Goal: Transaction & Acquisition: Purchase product/service

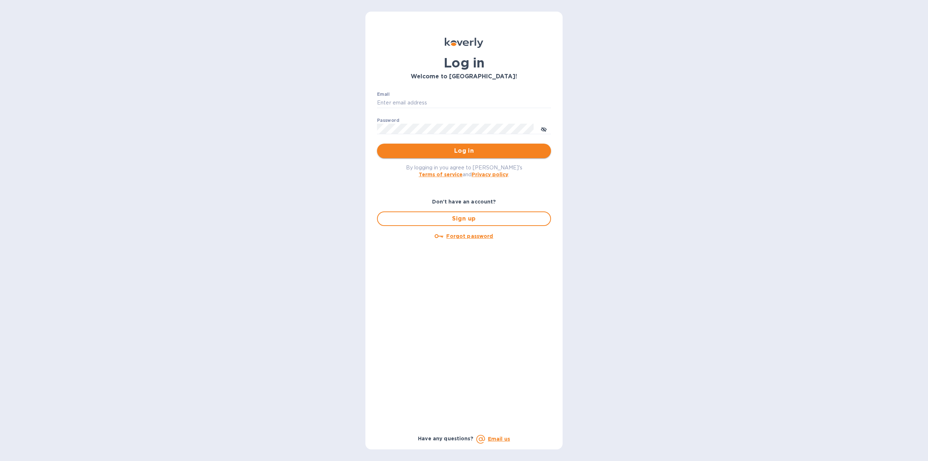
type input "[US_STATE][DOMAIN_NAME][EMAIL_ADDRESS][DOMAIN_NAME]"
click at [437, 153] on span "Log in" at bounding box center [464, 150] width 162 height 9
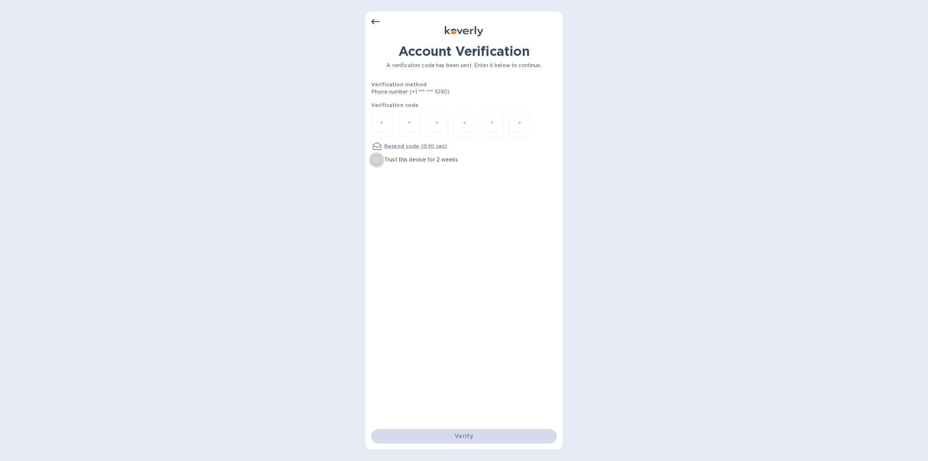
click at [377, 163] on input "Trust this device for 2 weeks" at bounding box center [376, 159] width 15 height 15
checkbox input "true"
click at [386, 122] on input "number" at bounding box center [381, 124] width 9 height 13
type input "3"
type input "2"
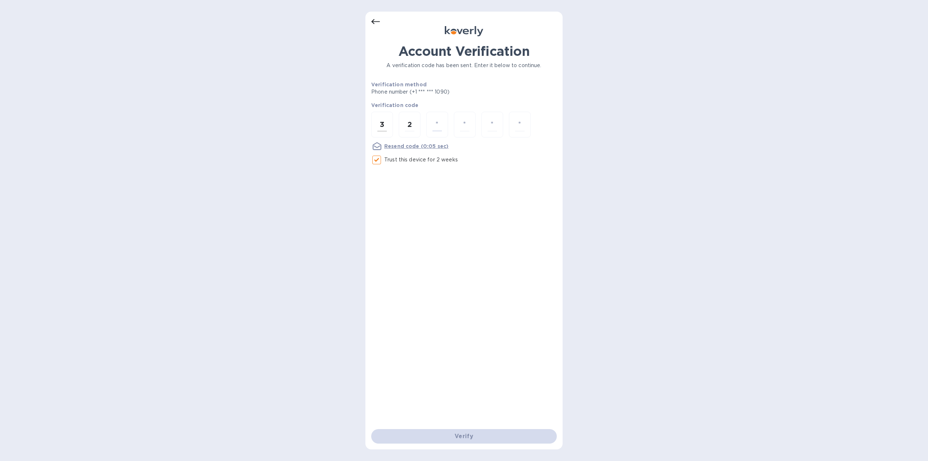
type input "6"
type input "3"
type input "1"
type input "2"
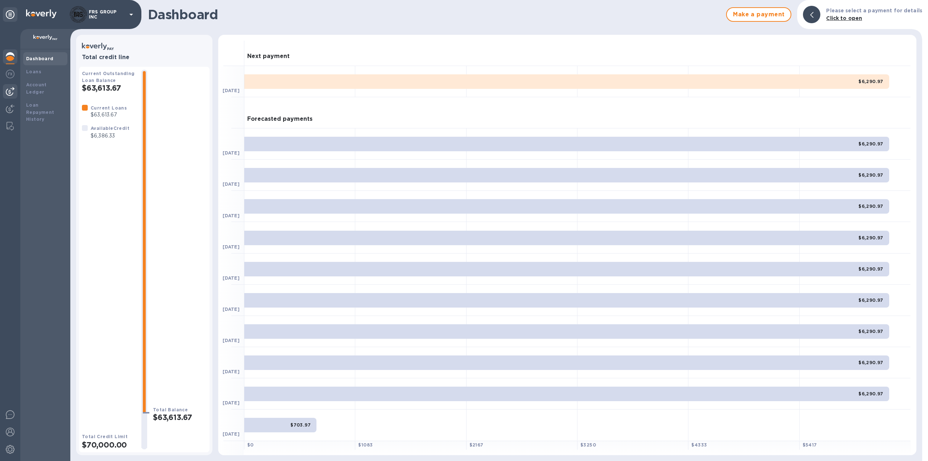
click at [9, 92] on img at bounding box center [10, 91] width 9 height 9
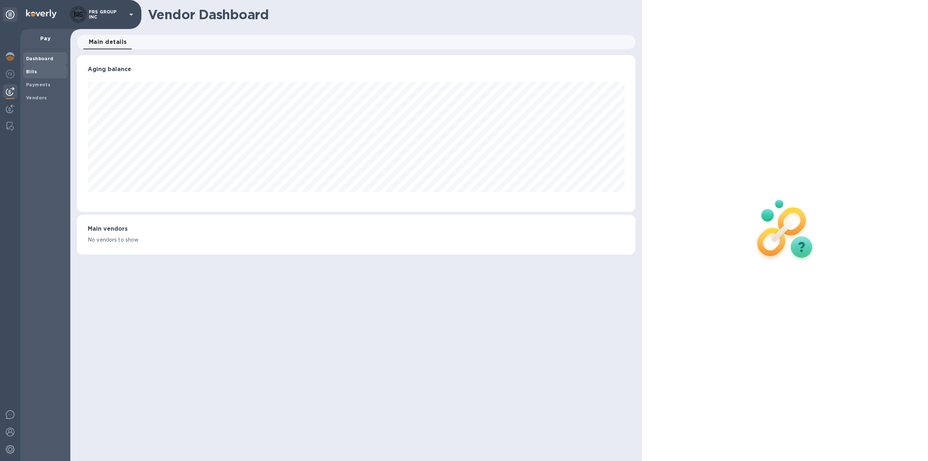
scroll to position [157, 559]
click at [33, 71] on b "Bills" at bounding box center [31, 71] width 11 height 5
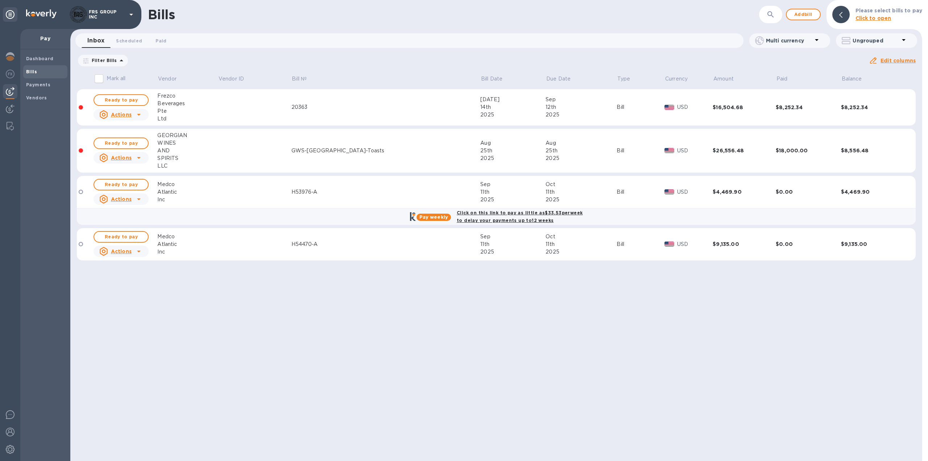
click at [0, 0] on icon at bounding box center [0, 0] width 0 height 0
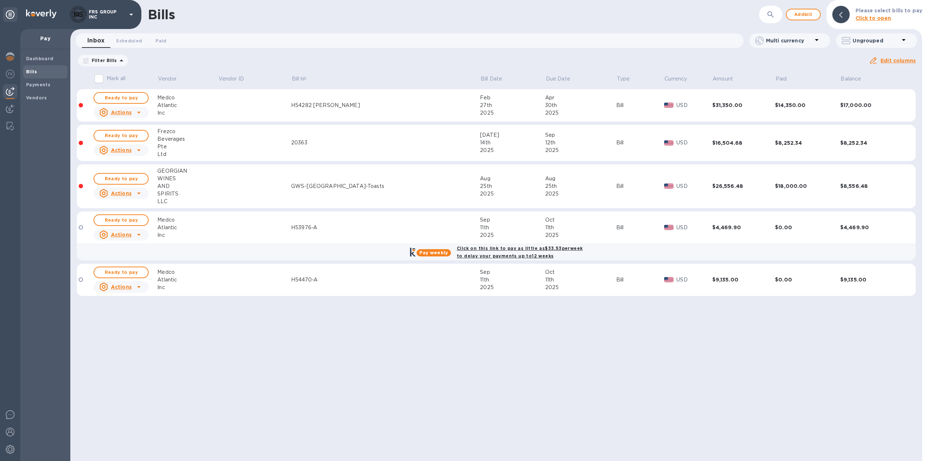
click at [374, 227] on div "H53976-A" at bounding box center [385, 228] width 189 height 8
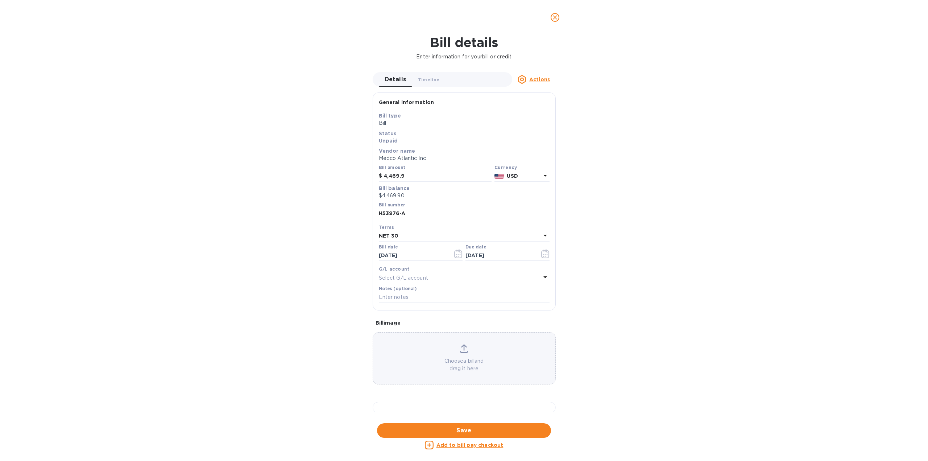
click at [557, 15] on icon "close" at bounding box center [554, 17] width 7 height 7
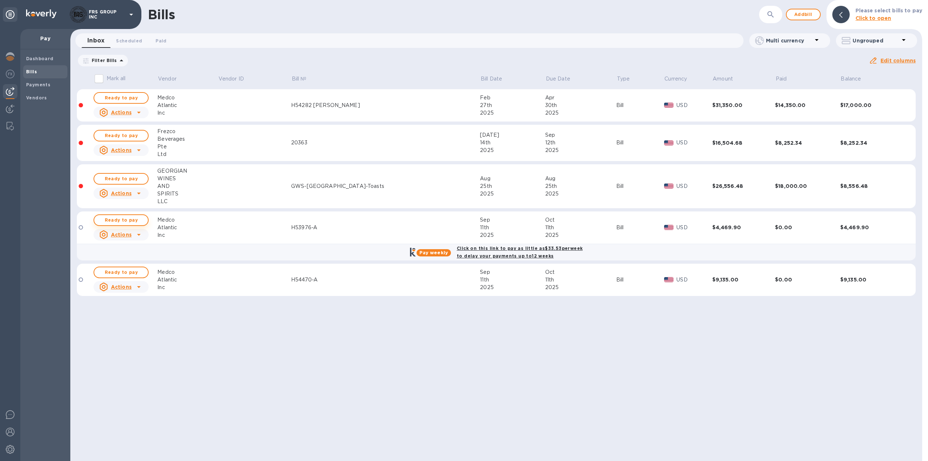
click at [128, 221] on span "Ready to pay" at bounding box center [121, 220] width 42 height 9
click at [218, 227] on div "Atlantic" at bounding box center [187, 228] width 61 height 8
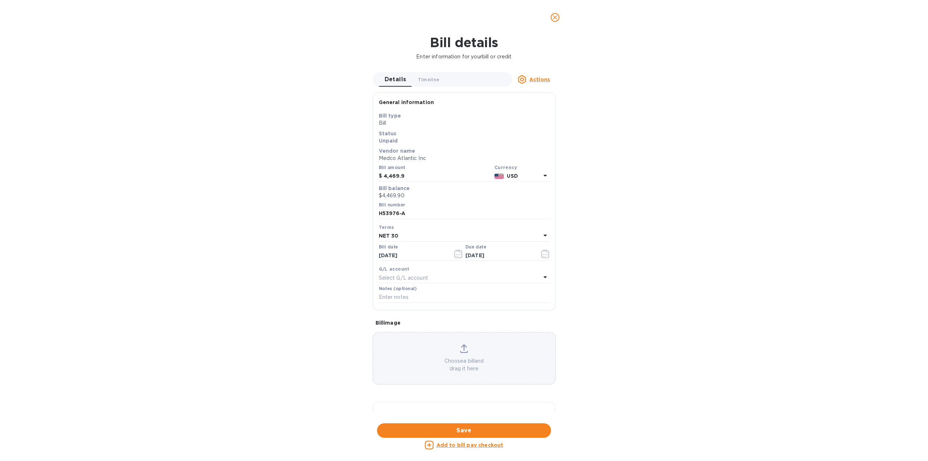
click at [555, 18] on icon "close" at bounding box center [555, 17] width 4 height 4
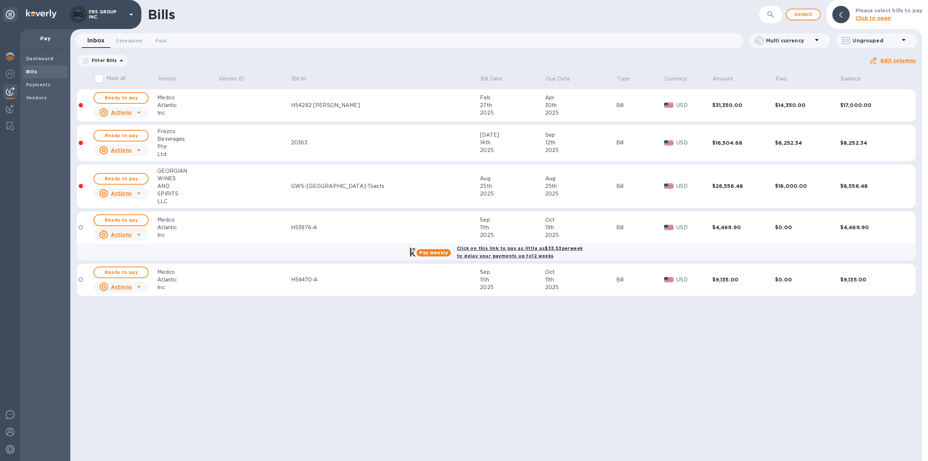
click at [132, 220] on span "Ready to pay" at bounding box center [121, 220] width 42 height 9
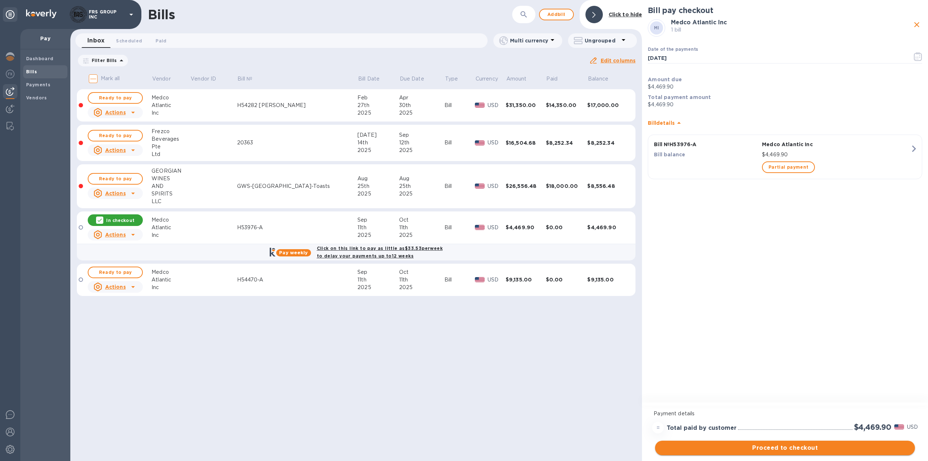
click at [788, 446] on span "Proceed to checkout" at bounding box center [785, 447] width 248 height 9
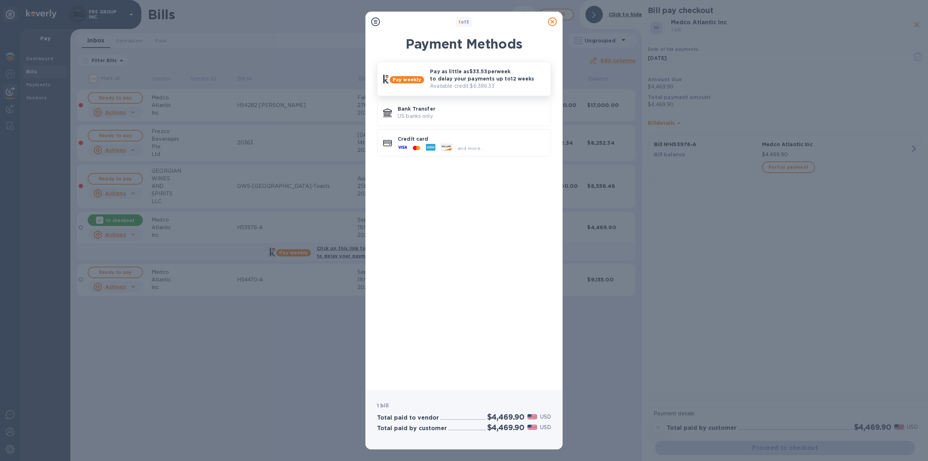
click at [451, 82] on p "Pay as little as $33.53 per week to delay your payments up to 12 weeks" at bounding box center [487, 75] width 115 height 14
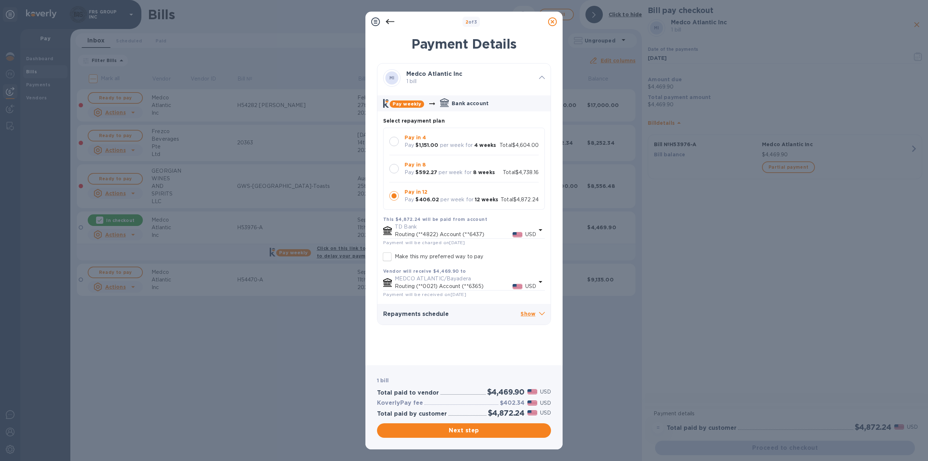
click at [453, 199] on p "per week for" at bounding box center [456, 200] width 33 height 8
click at [470, 427] on span "Next step" at bounding box center [464, 430] width 162 height 9
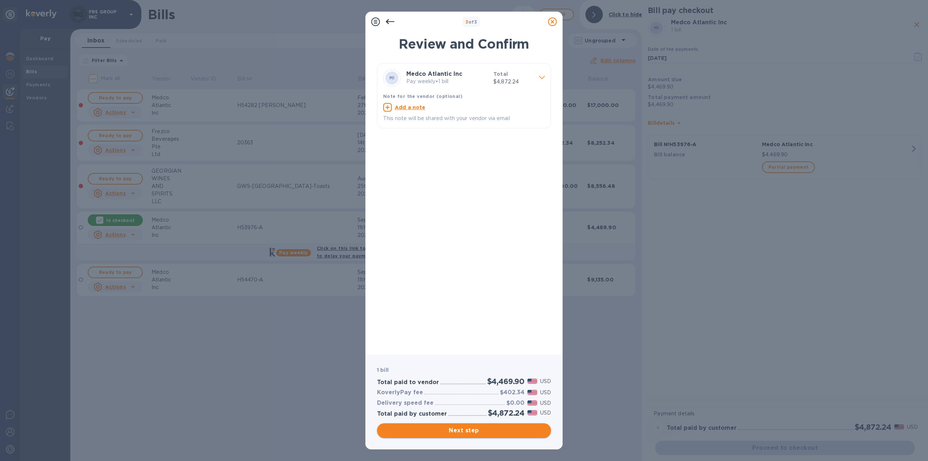
click at [472, 431] on span "Next step" at bounding box center [464, 430] width 162 height 9
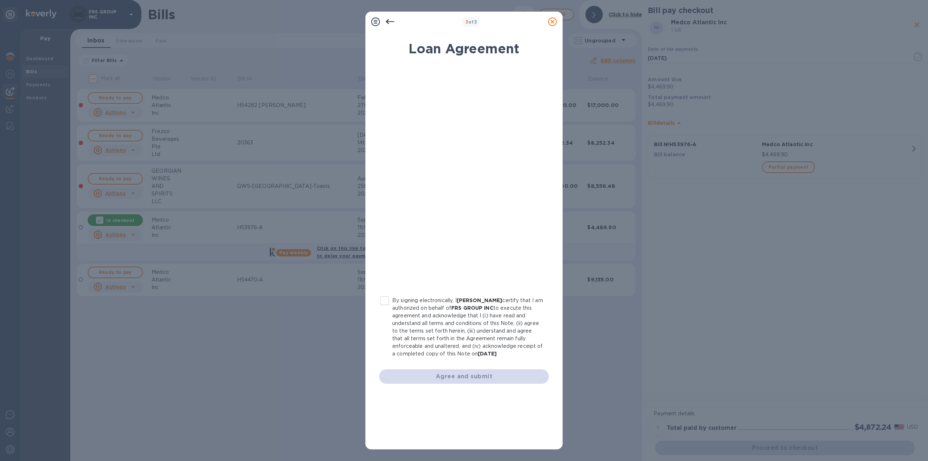
click at [385, 300] on input "By signing electronically, I George Mtchedlishvili certify that I am authorized…" at bounding box center [384, 300] width 15 height 15
checkbox input "true"
click at [475, 373] on span "Agree and submit" at bounding box center [464, 376] width 158 height 9
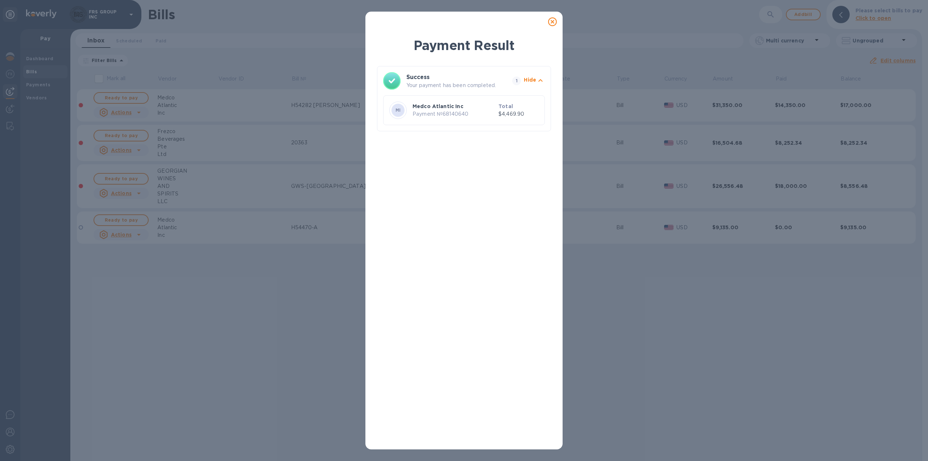
click at [553, 22] on icon at bounding box center [552, 21] width 9 height 9
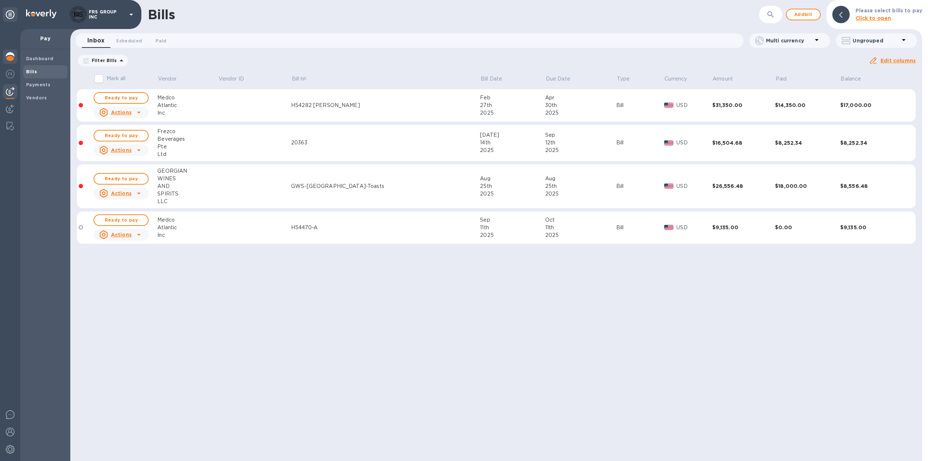
click at [13, 59] on img at bounding box center [10, 56] width 9 height 9
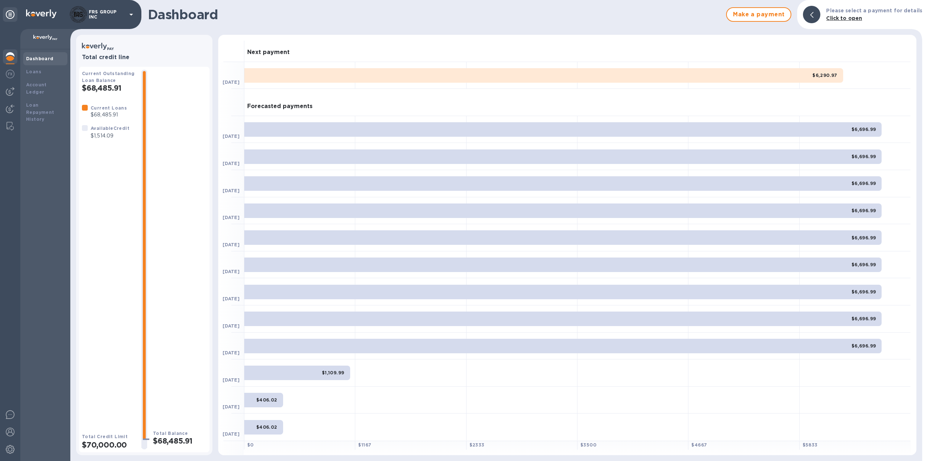
click at [12, 55] on img at bounding box center [10, 56] width 9 height 9
click at [13, 88] on img at bounding box center [10, 91] width 9 height 9
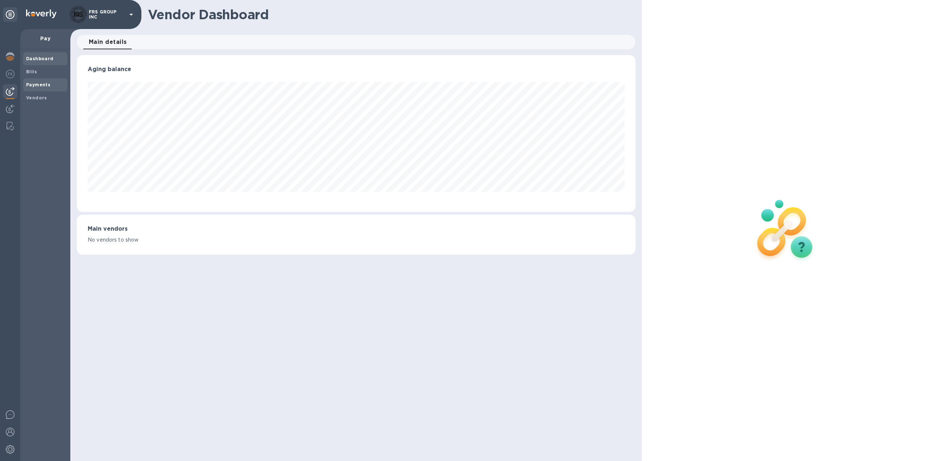
scroll to position [157, 559]
click at [43, 86] on b "Payments" at bounding box center [38, 84] width 24 height 5
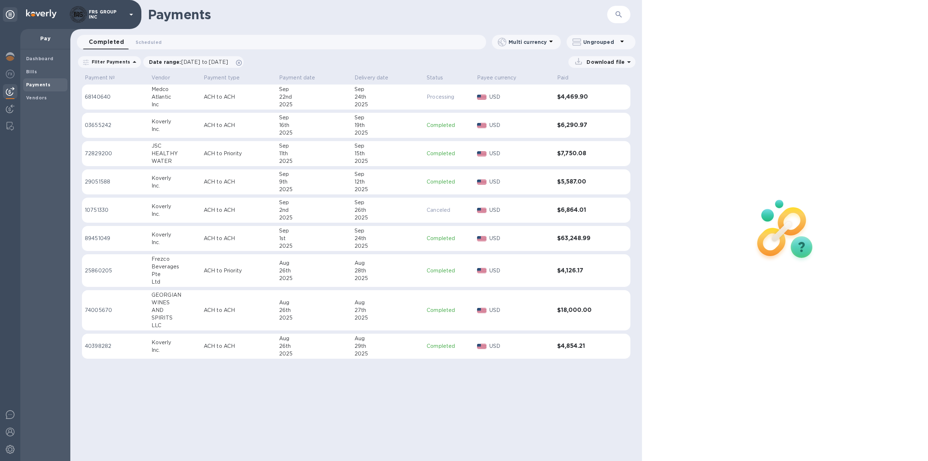
click at [127, 99] on p "68140640" at bounding box center [115, 97] width 61 height 8
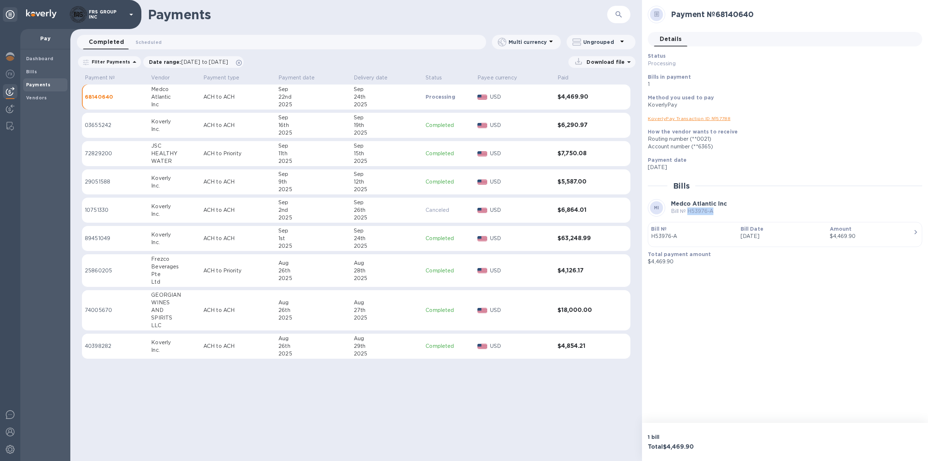
drag, startPoint x: 713, startPoint y: 212, endPoint x: 688, endPoint y: 212, distance: 25.7
click at [688, 212] on p "Bill № H53976-A" at bounding box center [699, 211] width 56 height 8
copy p "H53976-A"
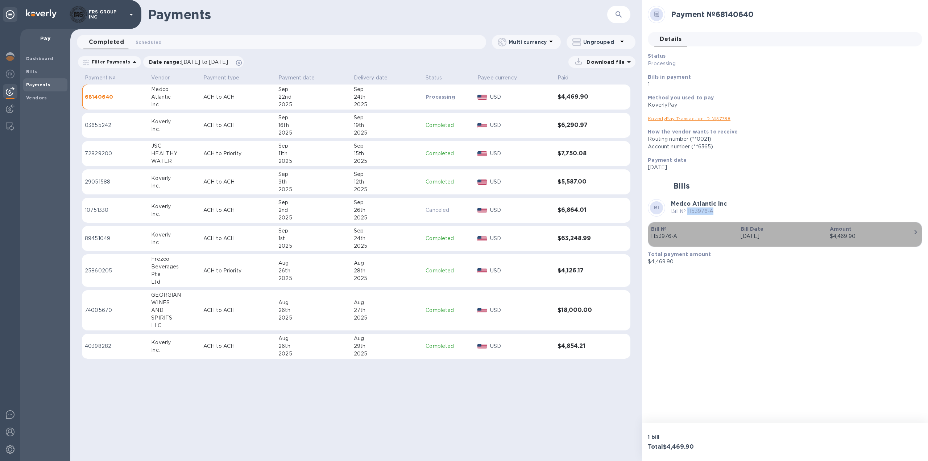
drag, startPoint x: 678, startPoint y: 236, endPoint x: 671, endPoint y: 237, distance: 6.5
click at [671, 237] on p "H53976-A" at bounding box center [692, 236] width 83 height 8
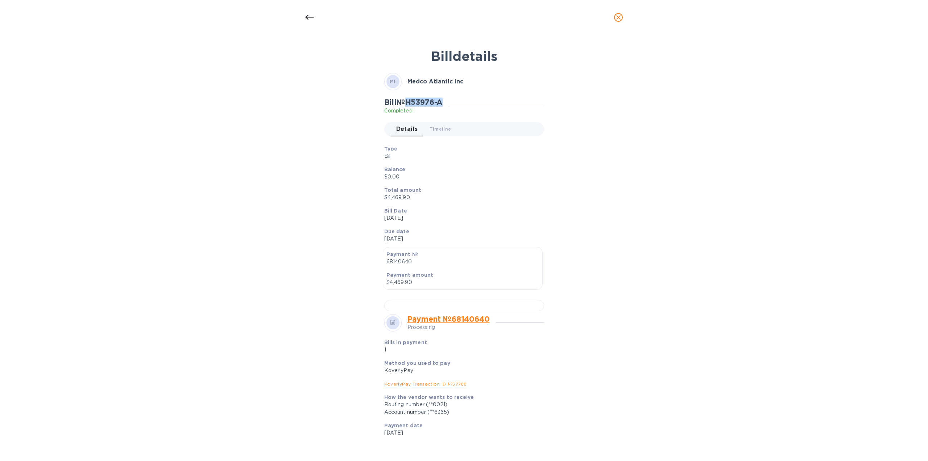
drag, startPoint x: 447, startPoint y: 103, endPoint x: 409, endPoint y: 102, distance: 37.7
click at [409, 102] on div "Bill № H53976-A Completed" at bounding box center [416, 106] width 65 height 17
copy h2 "H53976-A"
click at [618, 20] on icon "close" at bounding box center [618, 17] width 7 height 7
